Goal: Transaction & Acquisition: Purchase product/service

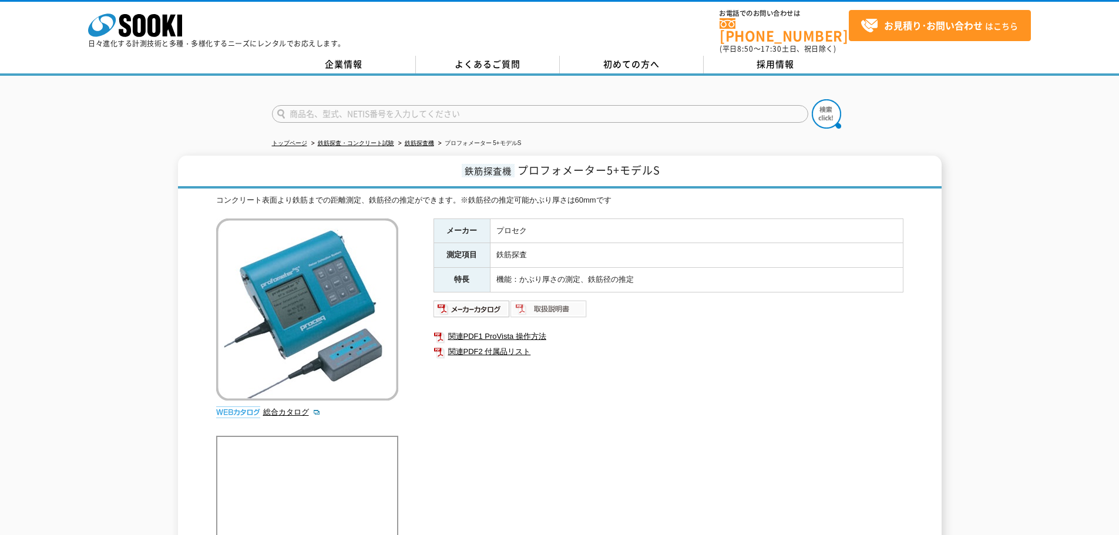
click at [527, 305] on img at bounding box center [548, 308] width 77 height 19
click at [420, 140] on link "鉄筋探査機" at bounding box center [419, 143] width 29 height 6
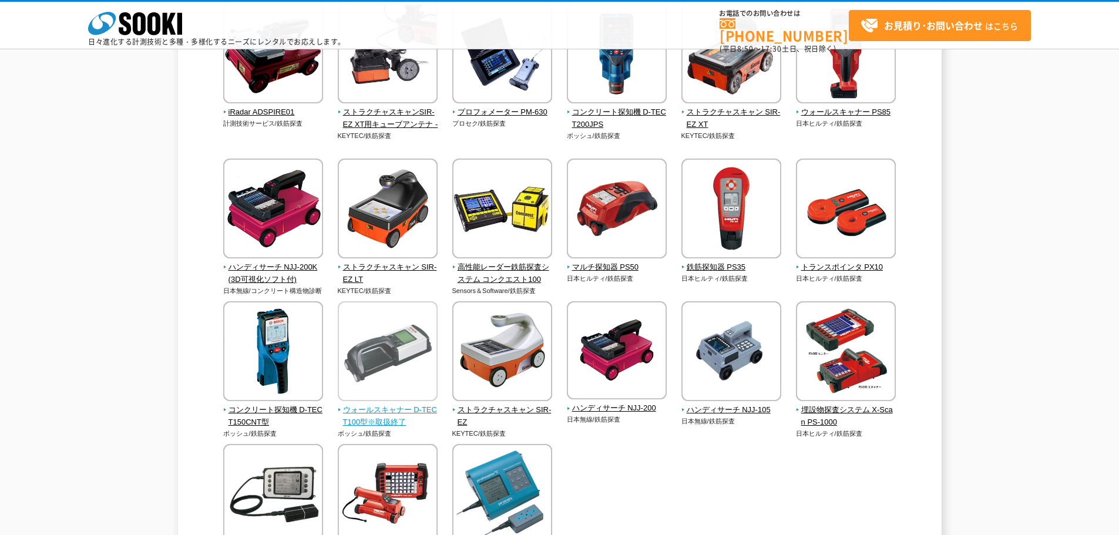
scroll to position [352, 0]
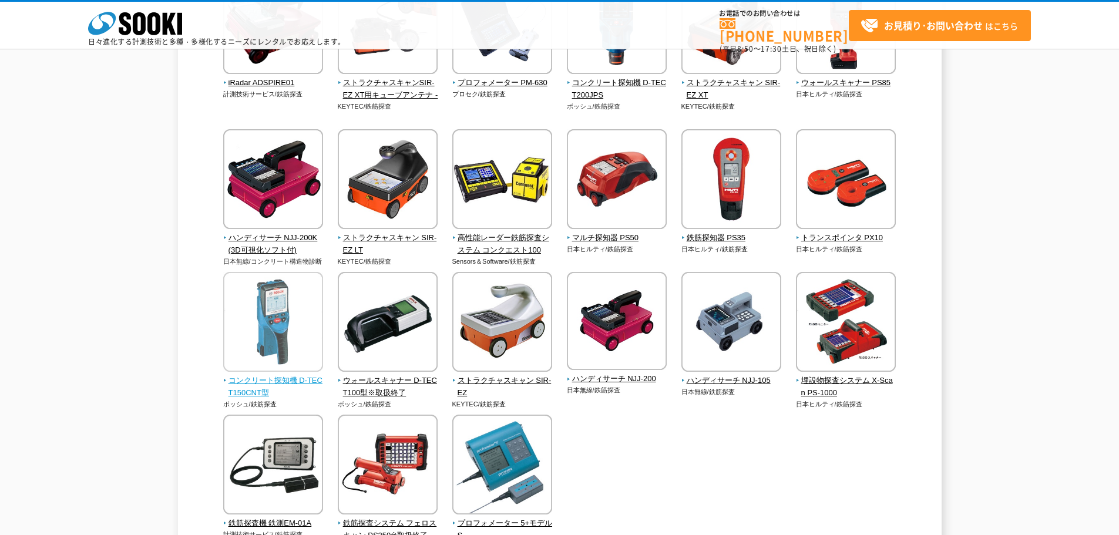
click at [272, 323] on img at bounding box center [273, 323] width 100 height 103
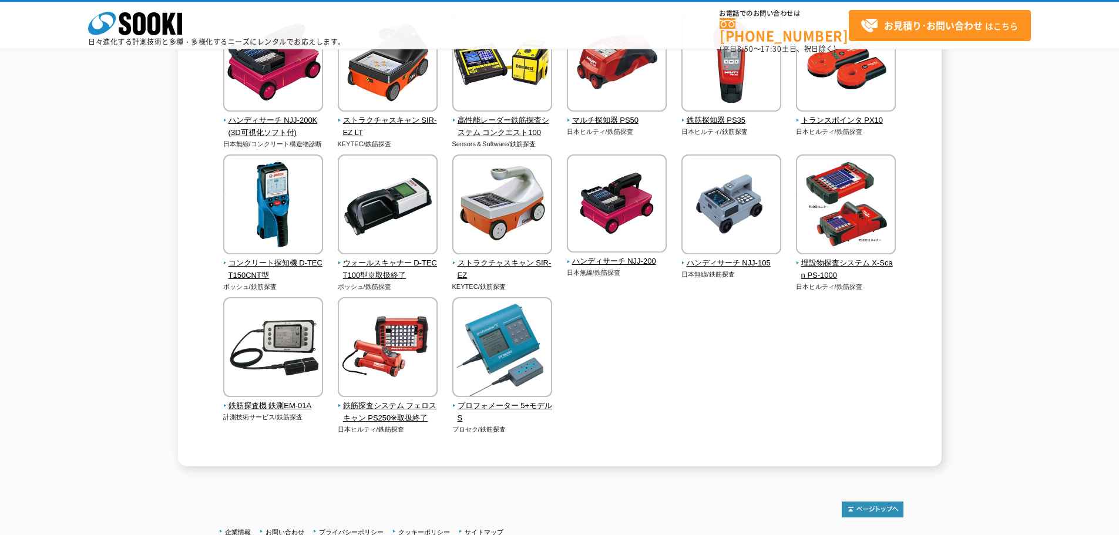
scroll to position [411, 0]
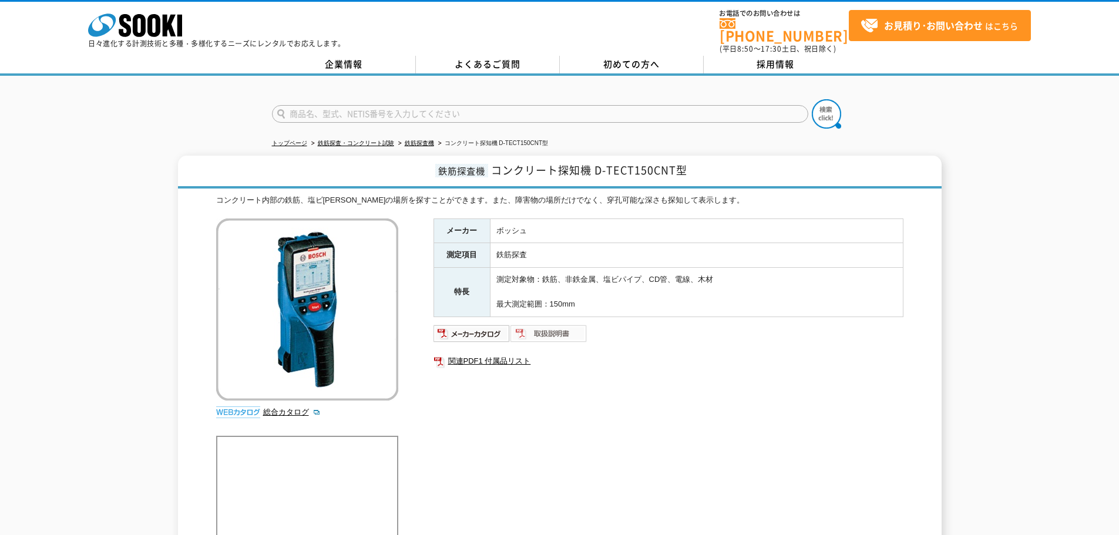
click at [552, 330] on img at bounding box center [548, 333] width 77 height 19
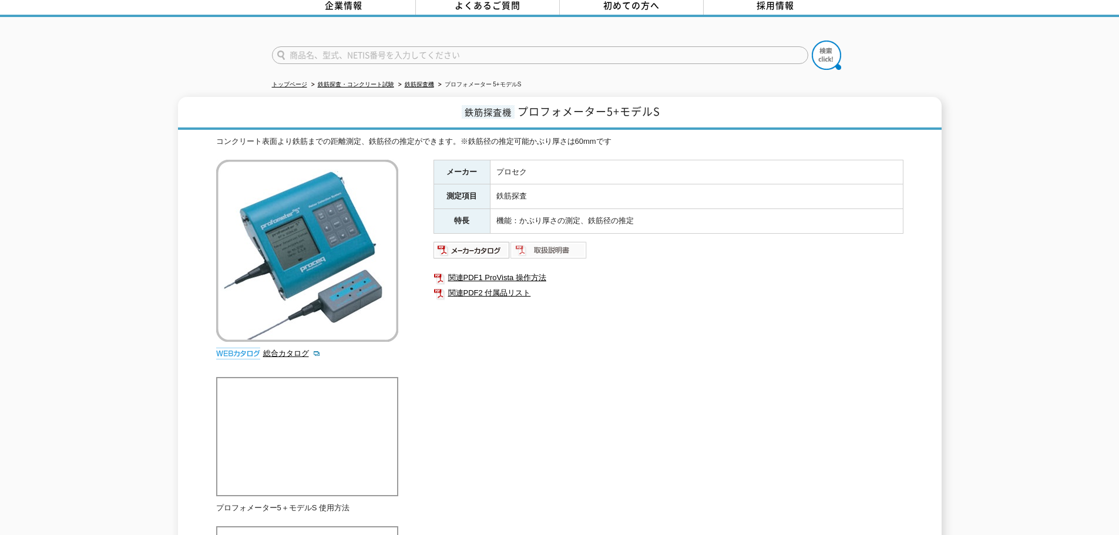
click at [546, 245] on img at bounding box center [548, 250] width 77 height 19
click at [413, 81] on link "鉄筋探査機" at bounding box center [419, 84] width 29 height 6
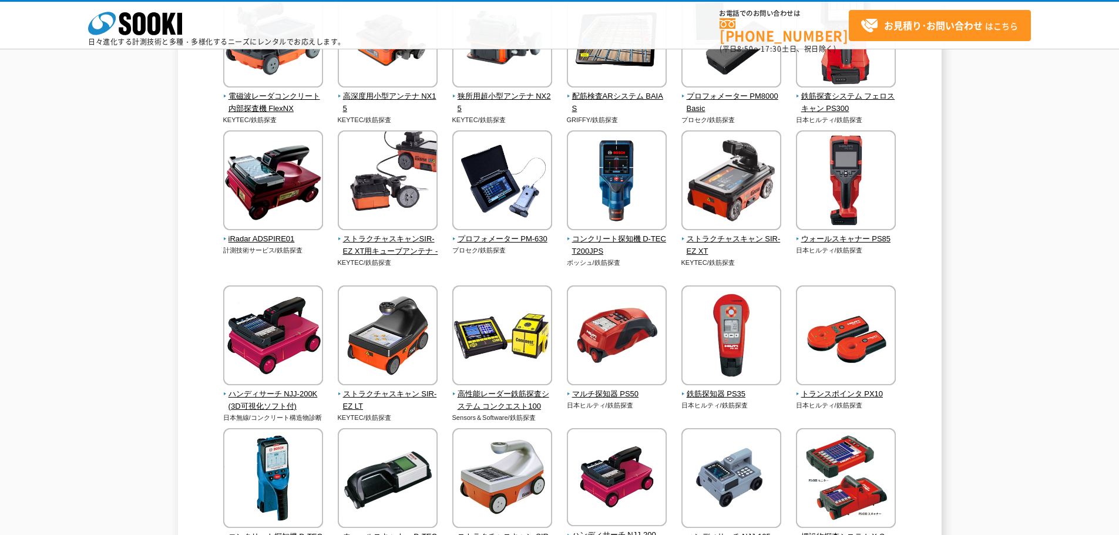
scroll to position [235, 0]
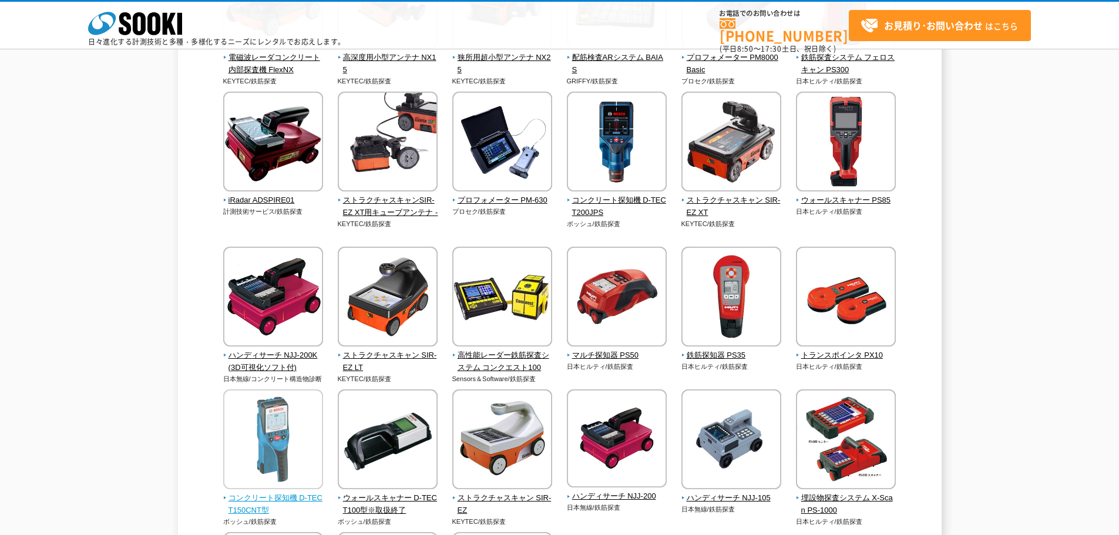
click at [291, 414] on img at bounding box center [273, 440] width 100 height 103
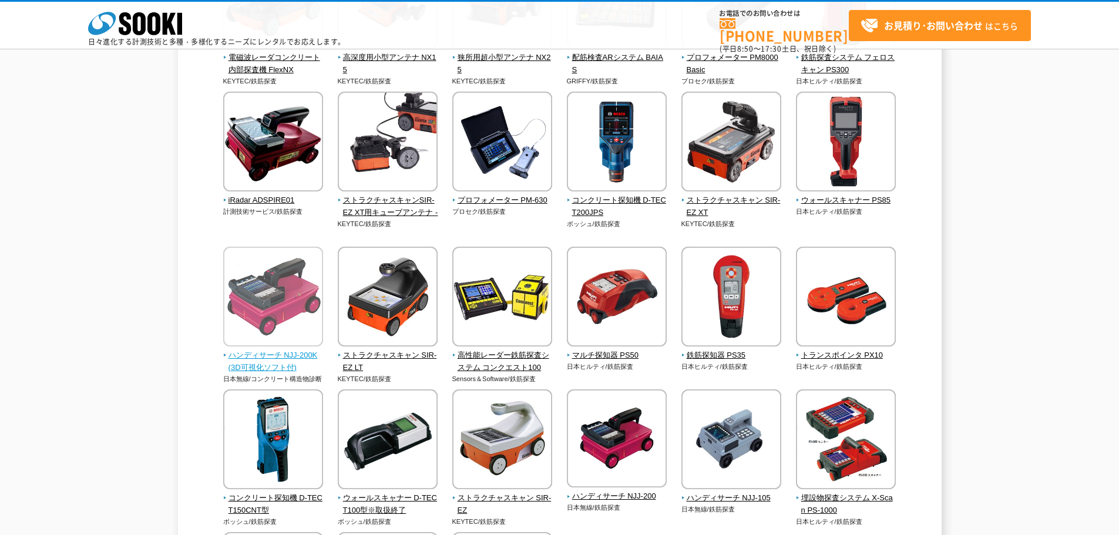
click at [295, 286] on img at bounding box center [273, 298] width 100 height 103
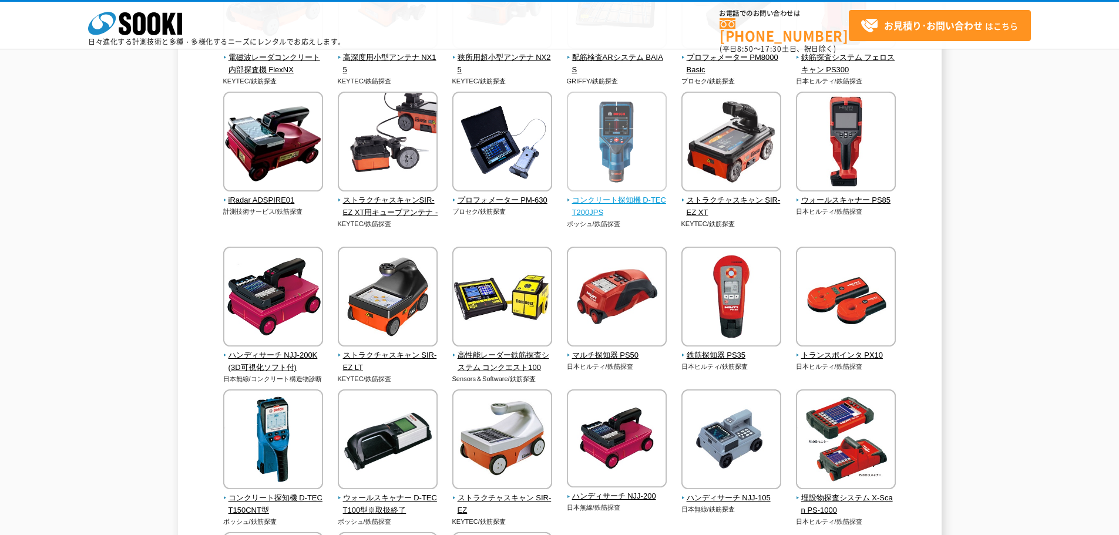
click at [626, 161] on img at bounding box center [617, 143] width 100 height 103
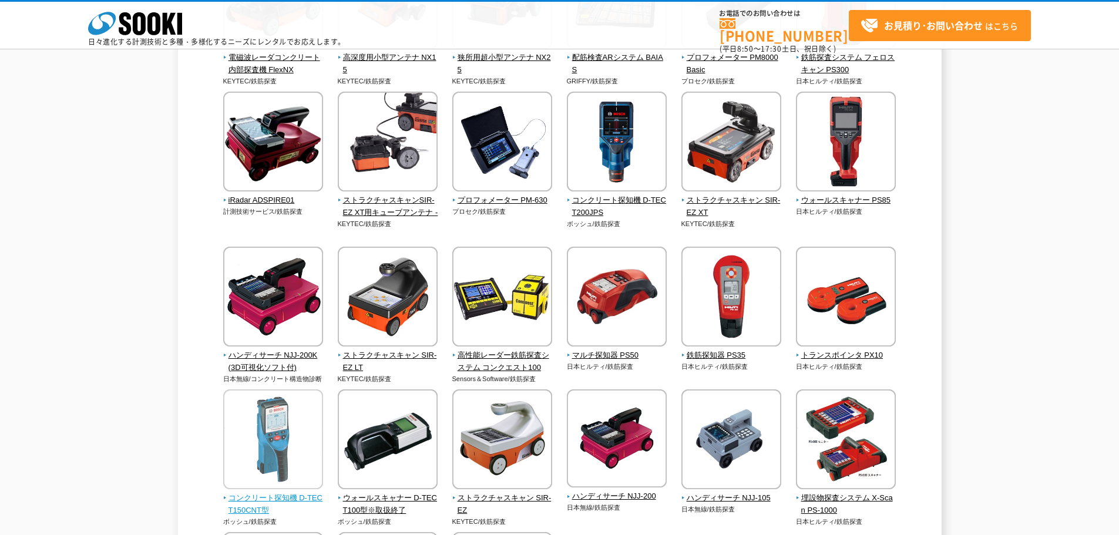
click at [277, 446] on img at bounding box center [273, 440] width 100 height 103
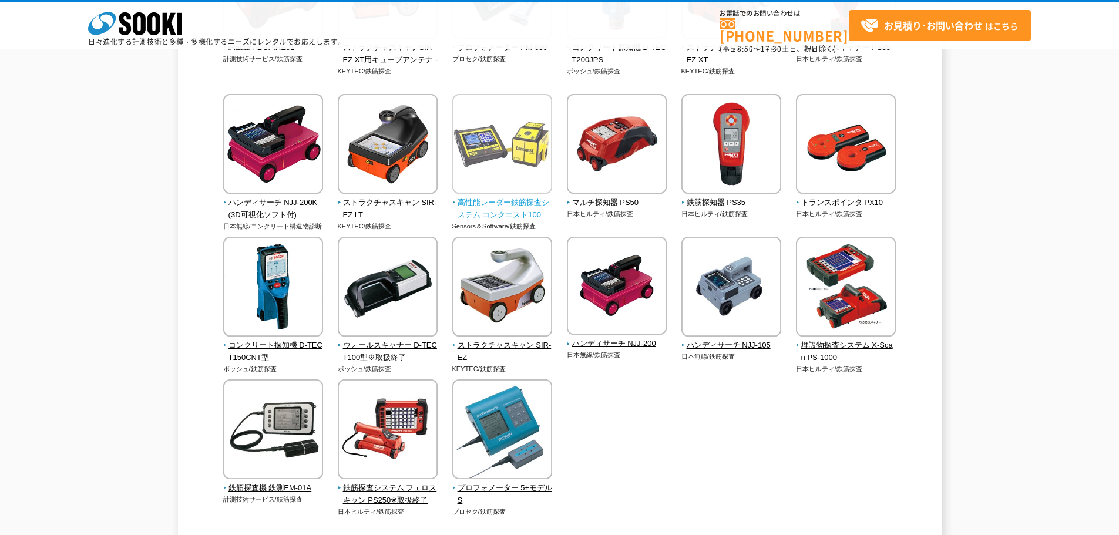
scroll to position [411, 0]
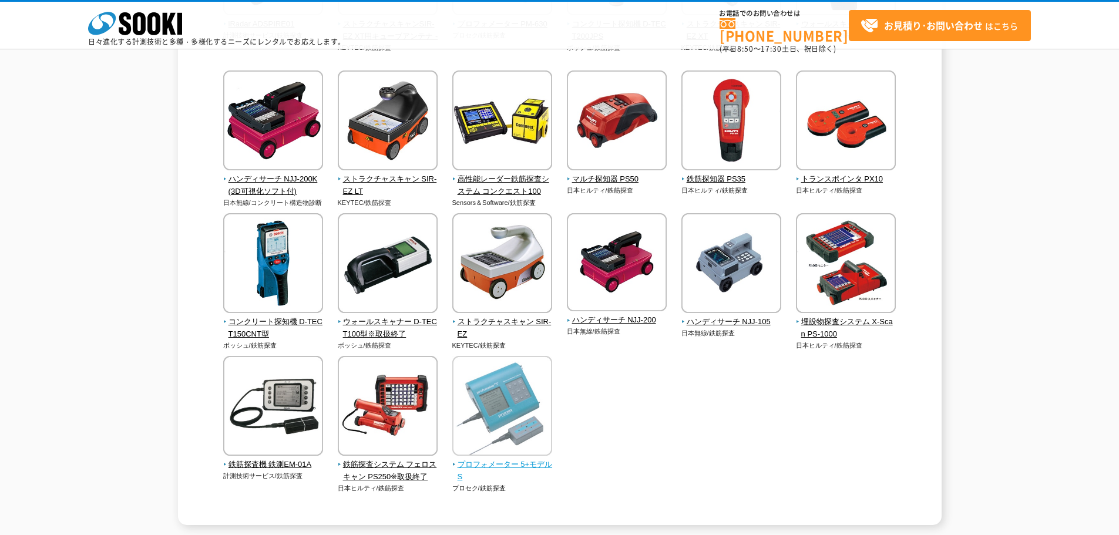
click at [499, 396] on img at bounding box center [502, 407] width 100 height 103
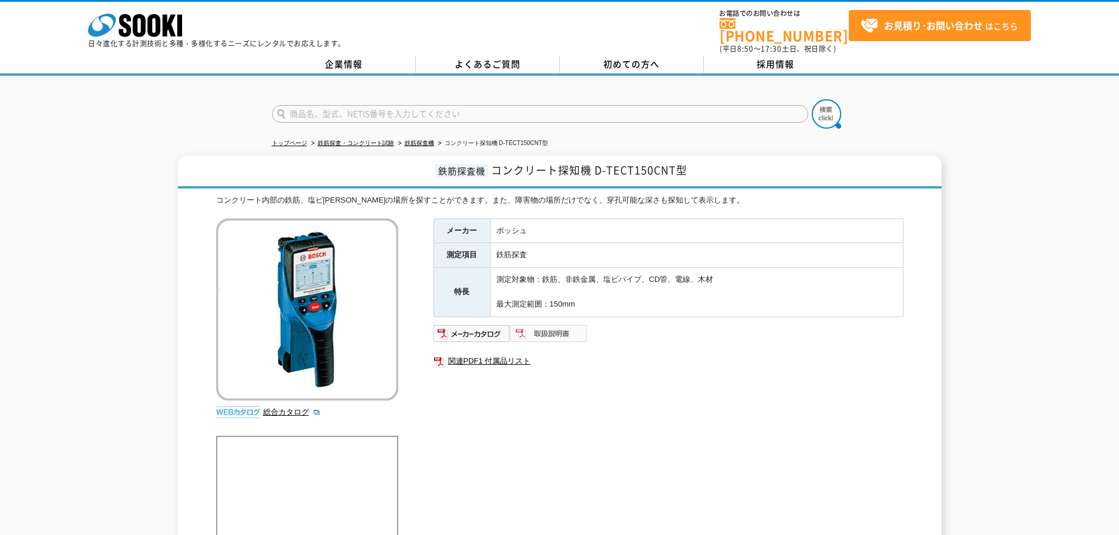
click at [564, 326] on img at bounding box center [548, 333] width 77 height 19
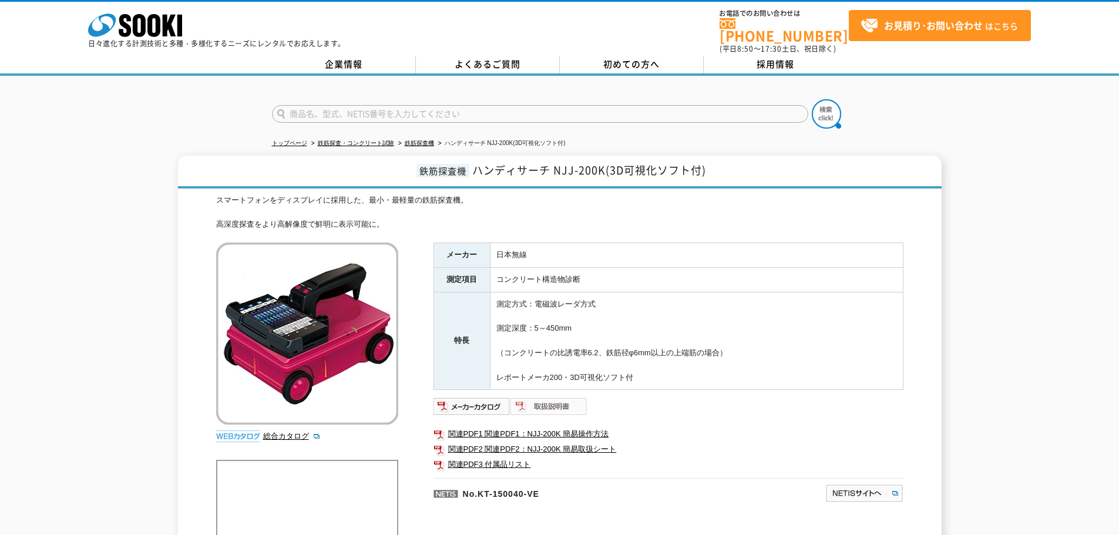
click at [554, 398] on img at bounding box center [548, 406] width 77 height 19
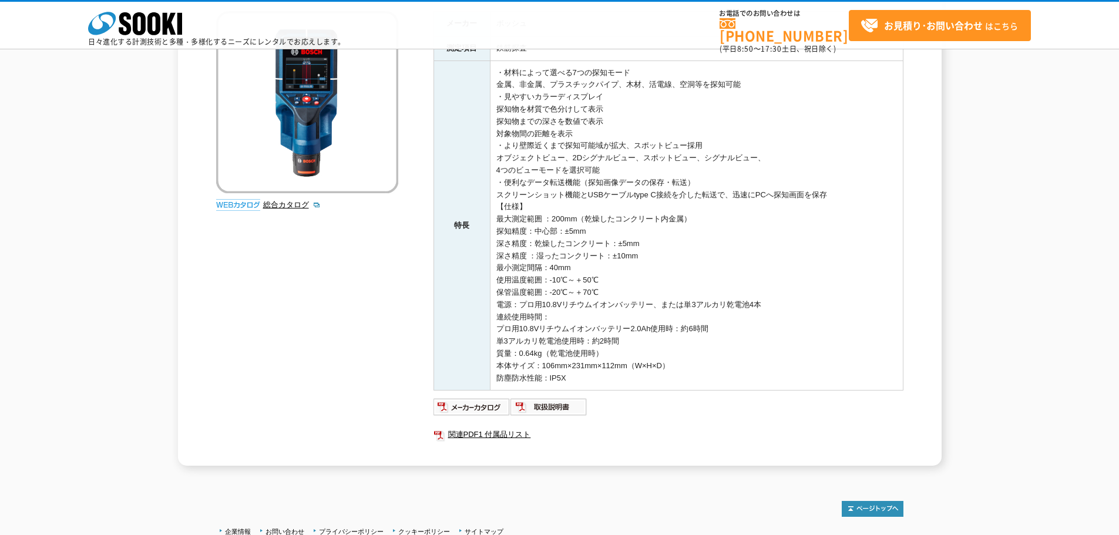
scroll to position [176, 0]
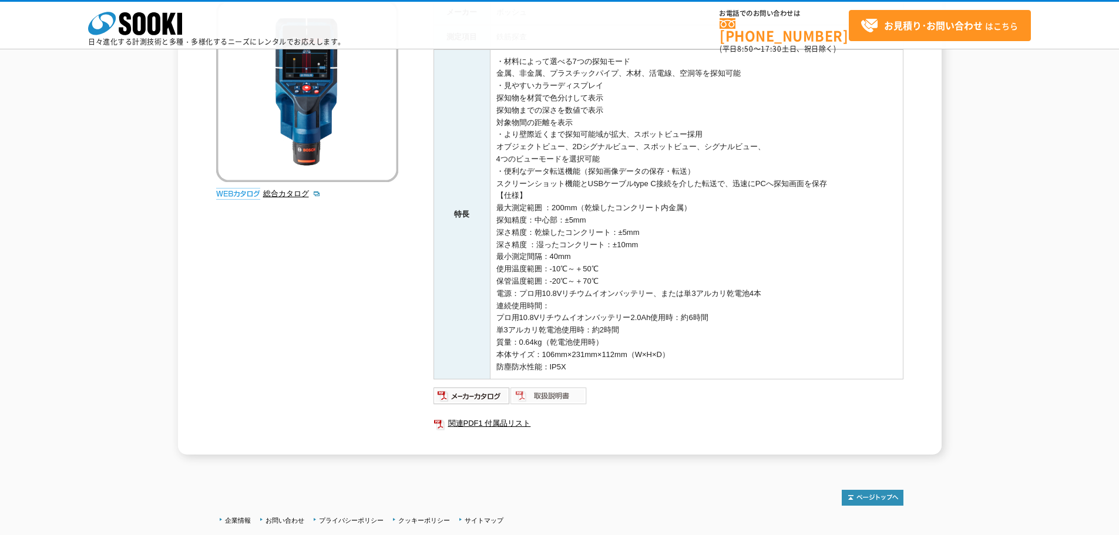
click at [565, 395] on img at bounding box center [548, 395] width 77 height 19
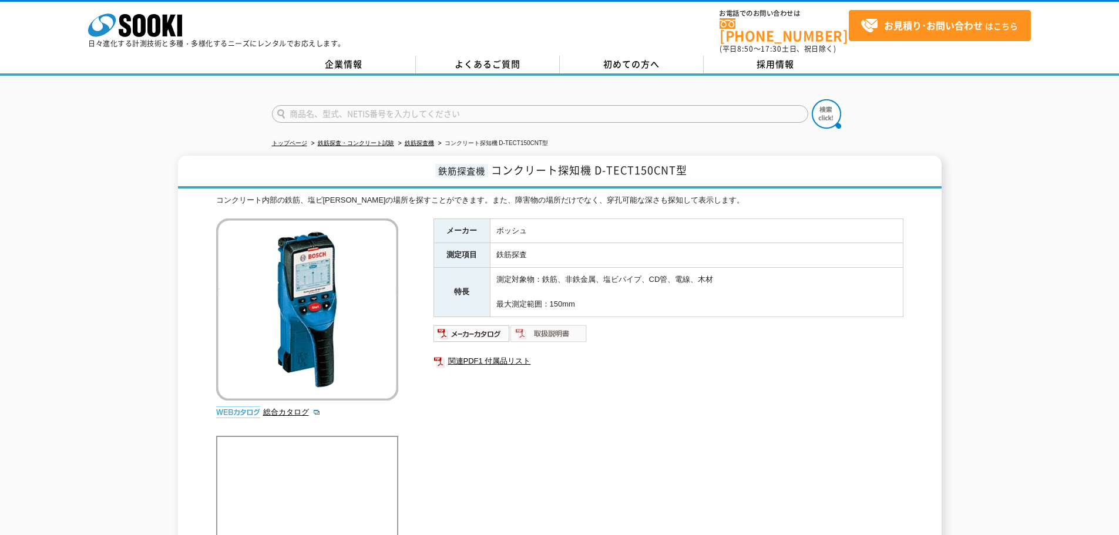
click at [545, 324] on img at bounding box center [548, 333] width 77 height 19
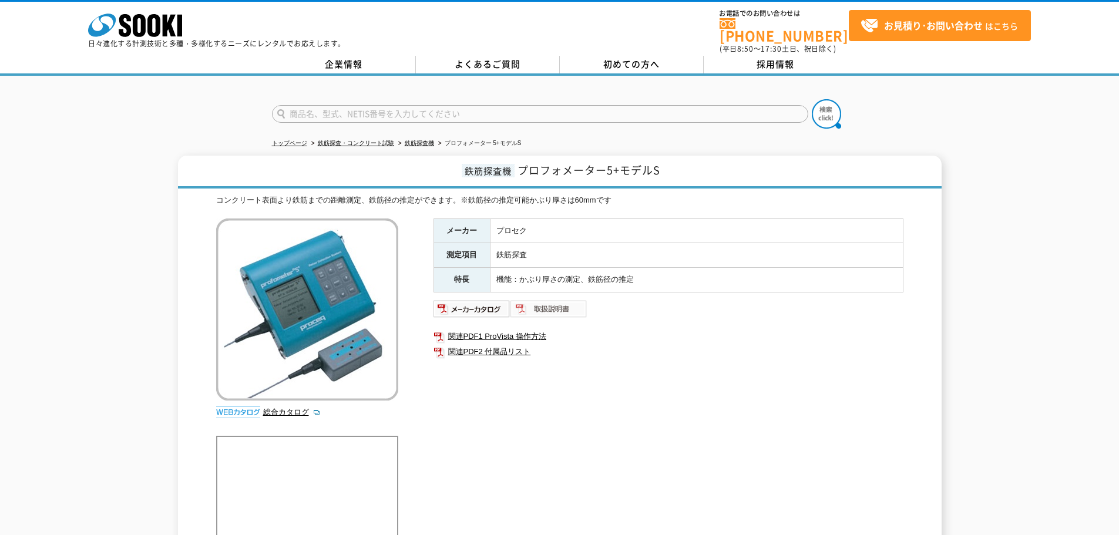
click at [560, 299] on img at bounding box center [548, 308] width 77 height 19
